Goal: Ask a question

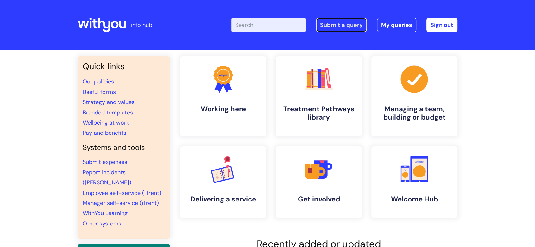
click at [356, 25] on link "Submit a query" at bounding box center [341, 25] width 51 height 15
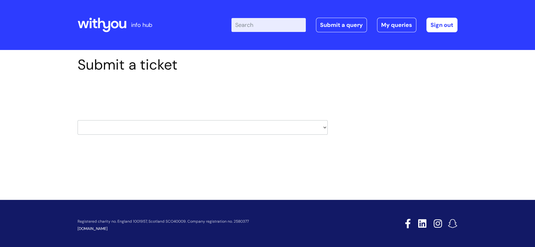
click at [241, 130] on select "HR / People IT and Support Clinical Drug Alerts Finance Accounts Data Support T…" at bounding box center [203, 127] width 250 height 15
select select "hr_/_people"
click at [78, 120] on select "HR / People IT and Support Clinical Drug Alerts Finance Accounts Data Support T…" at bounding box center [203, 127] width 250 height 15
